Goal: Information Seeking & Learning: Learn about a topic

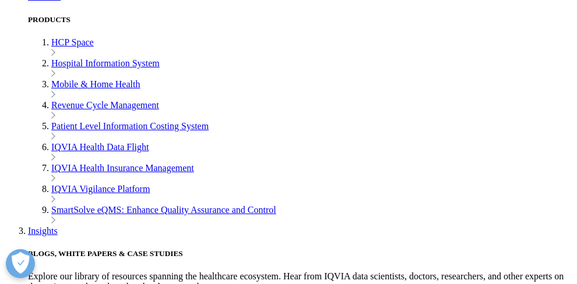
scroll to position [956, 0]
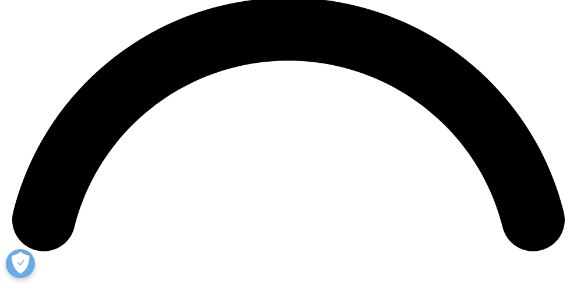
scroll to position [1297, 0]
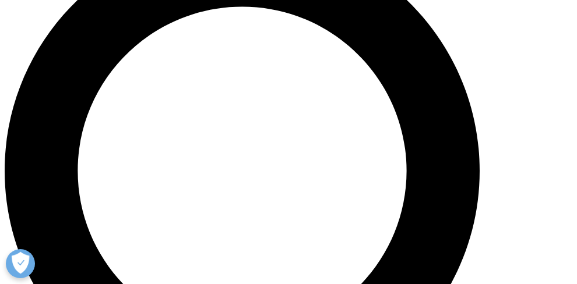
scroll to position [1021, 0]
